Goal: Task Accomplishment & Management: Use online tool/utility

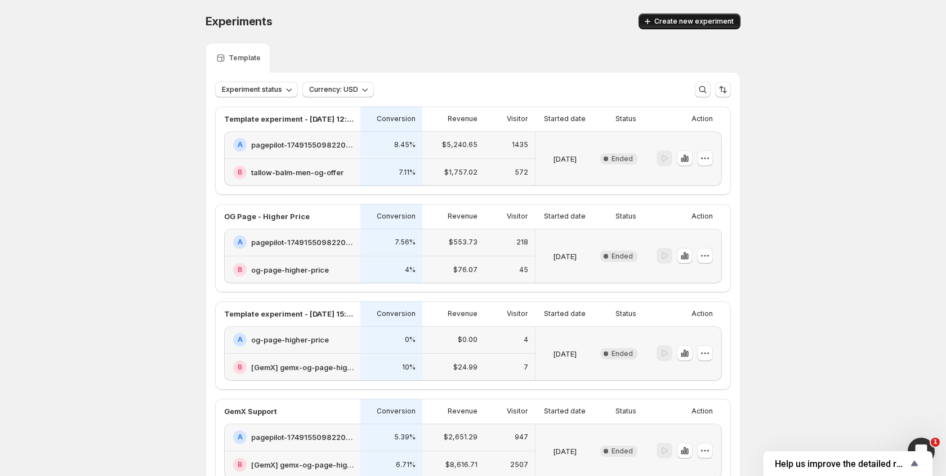
click at [701, 22] on span "Create new experiment" at bounding box center [693, 21] width 79 height 9
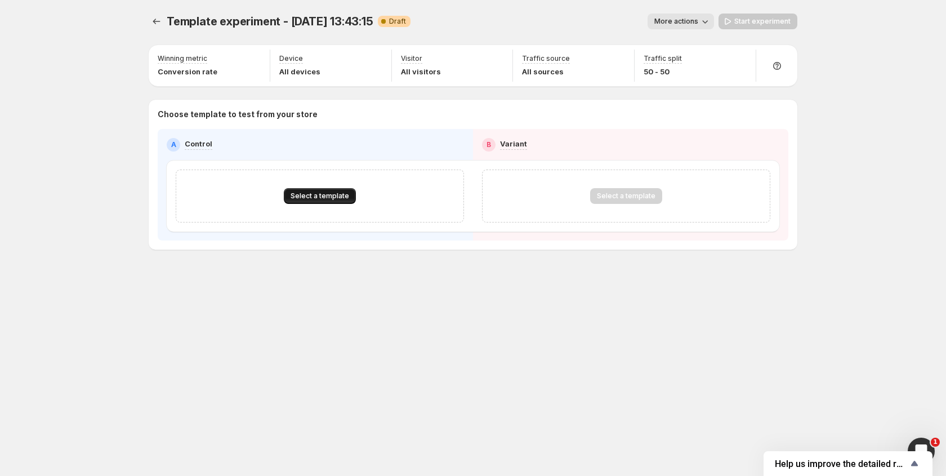
click at [345, 198] on span "Select a template" at bounding box center [320, 195] width 59 height 9
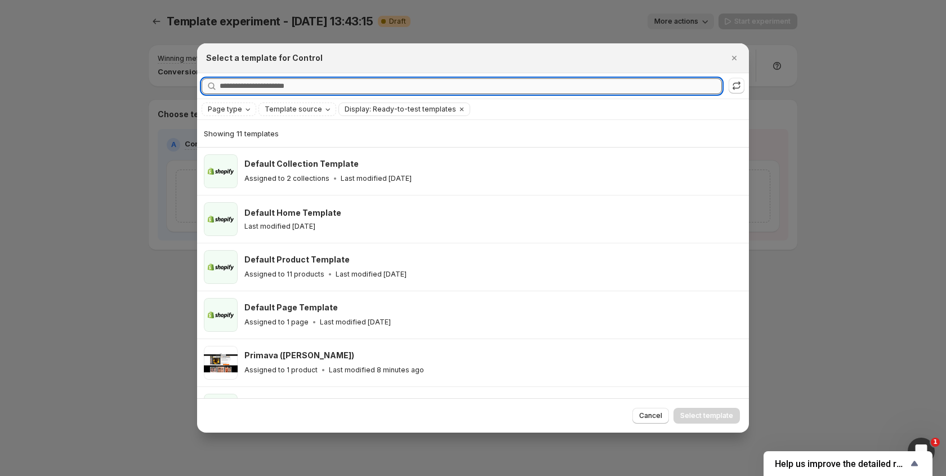
click at [335, 83] on input "Searching all templates" at bounding box center [471, 86] width 502 height 16
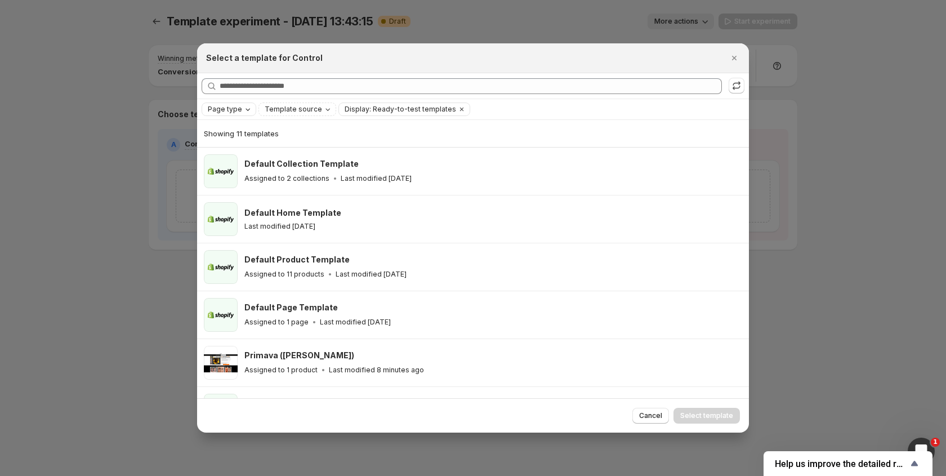
click at [249, 110] on icon "Page type" at bounding box center [247, 109] width 9 height 9
drag, startPoint x: 242, startPoint y: 153, endPoint x: 250, endPoint y: 148, distance: 9.1
click at [242, 153] on span "Product page" at bounding box center [247, 157] width 48 height 9
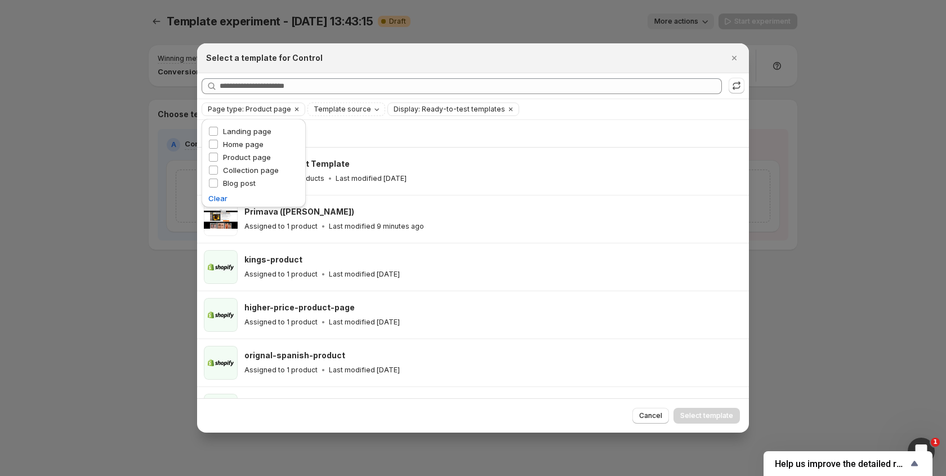
click at [409, 72] on div "Select a template for Control" at bounding box center [473, 58] width 552 height 30
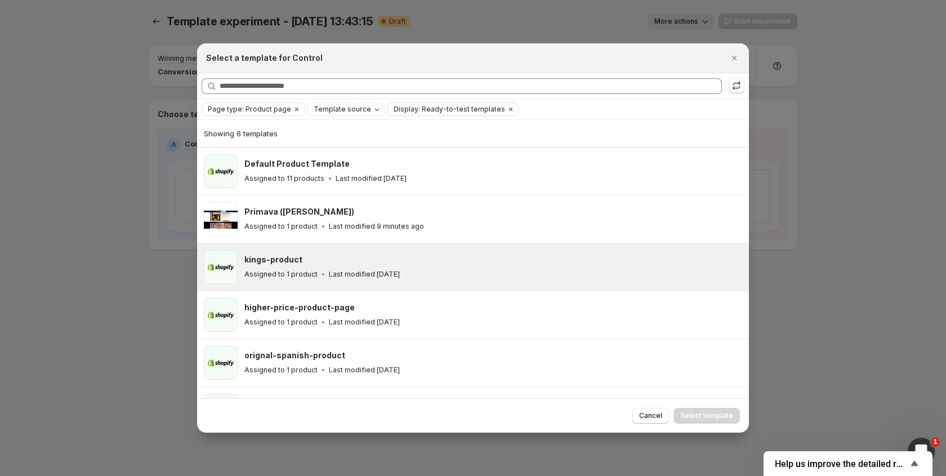
scroll to position [37, 0]
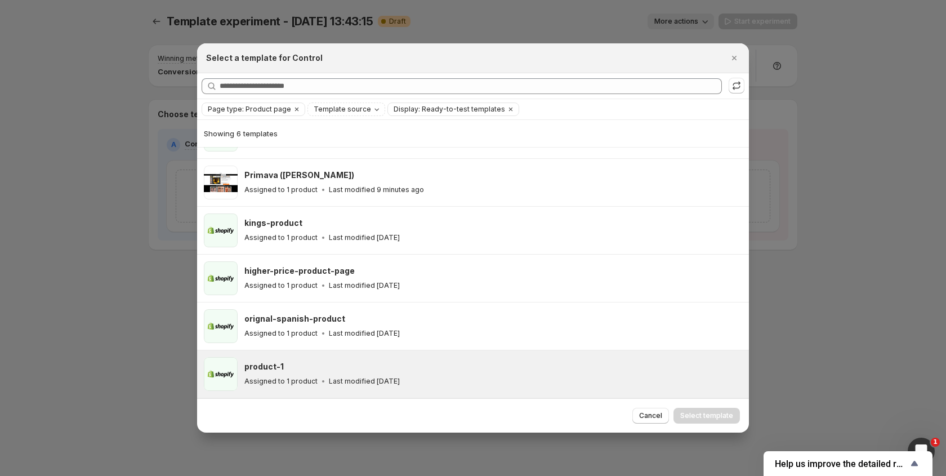
click at [322, 367] on div "product-1" at bounding box center [491, 366] width 494 height 11
click at [724, 414] on span "Select template" at bounding box center [706, 415] width 53 height 9
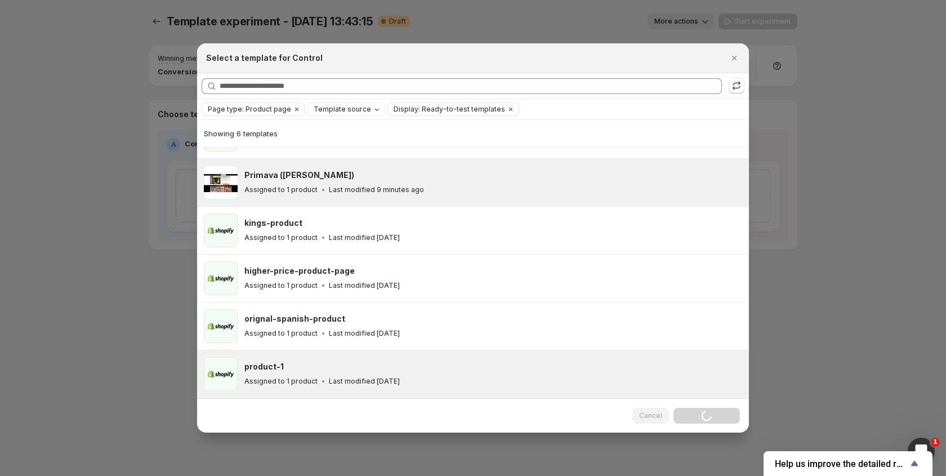
scroll to position [0, 0]
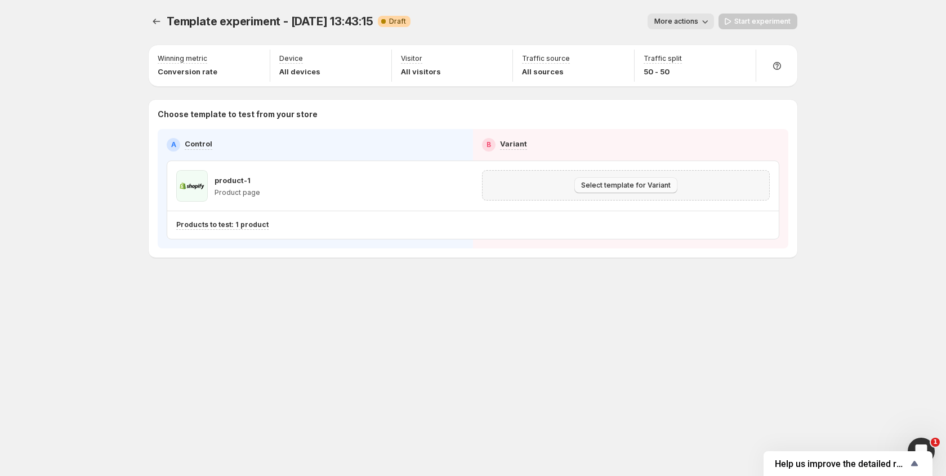
click at [634, 188] on span "Select template for Variant" at bounding box center [626, 185] width 90 height 9
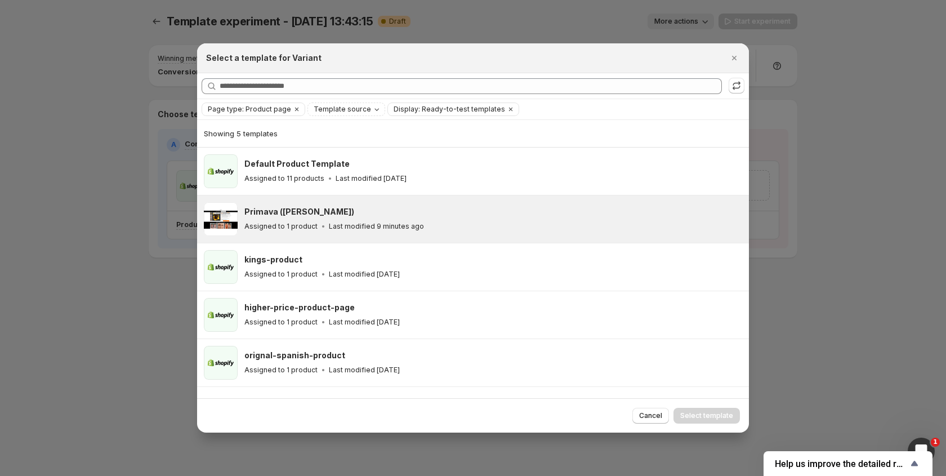
click at [380, 230] on p "Last modified 9 minutes ago" at bounding box center [376, 226] width 95 height 9
click at [694, 416] on span "Select template" at bounding box center [706, 415] width 53 height 9
